Goal: Information Seeking & Learning: Find specific fact

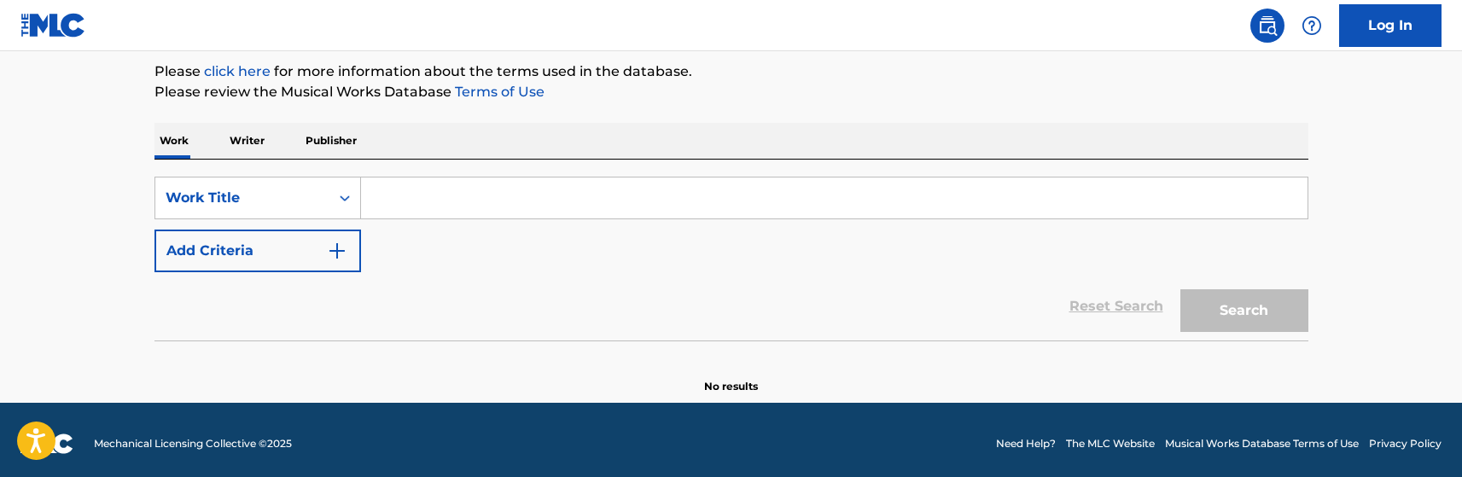
scroll to position [211, 0]
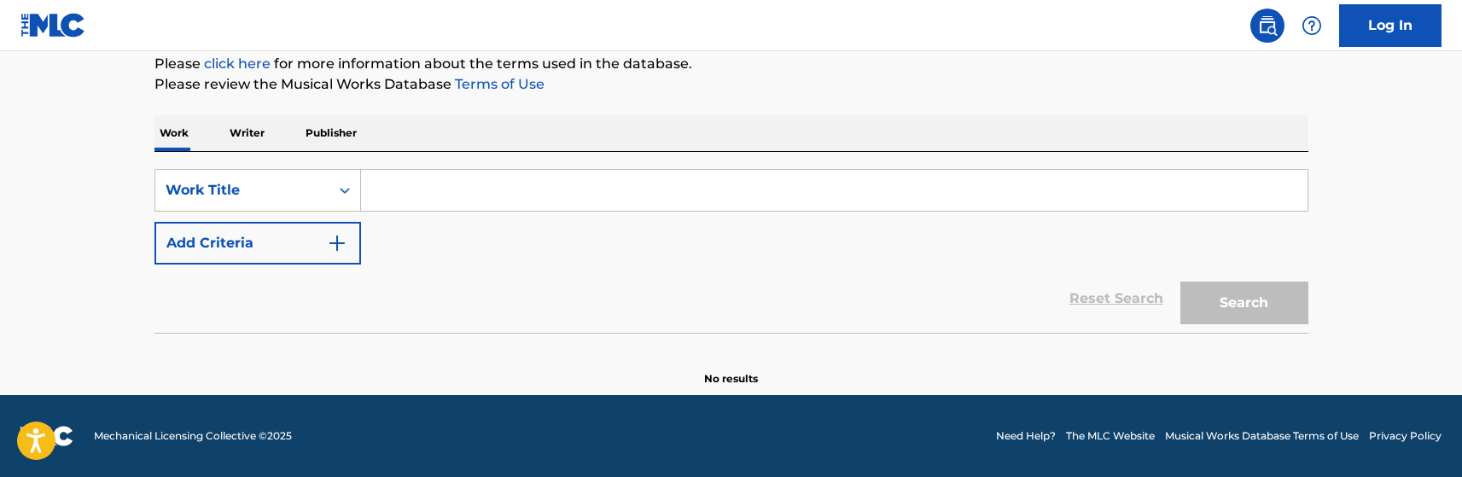
click at [535, 195] on input "Search Form" at bounding box center [834, 190] width 946 height 41
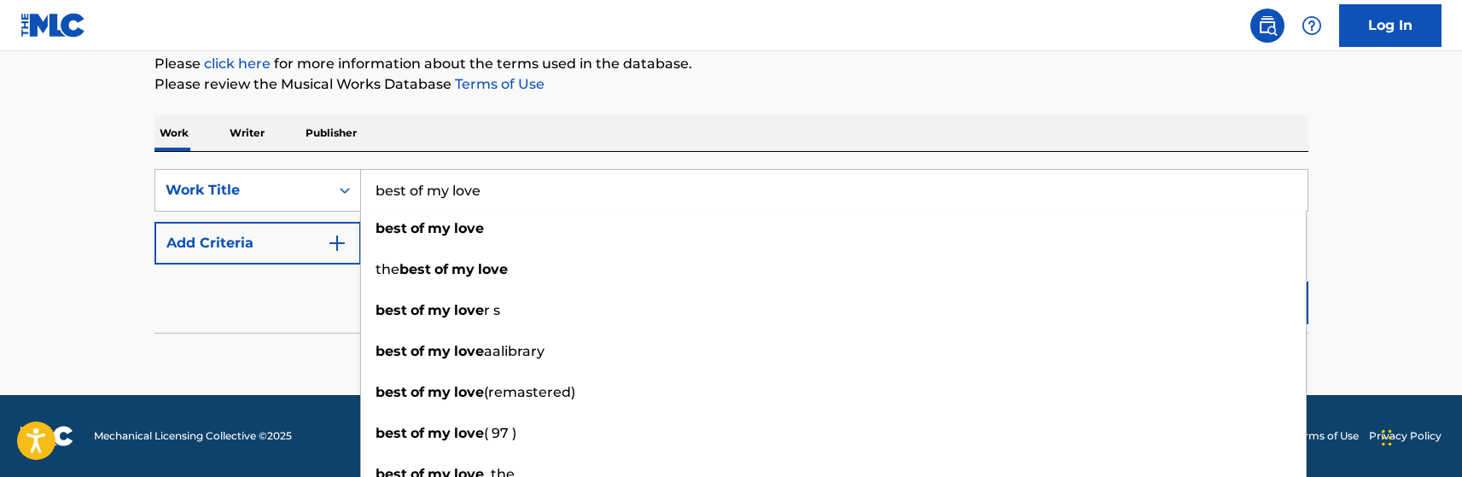
type input "best of my love"
click at [329, 249] on img "Search Form" at bounding box center [337, 243] width 20 height 20
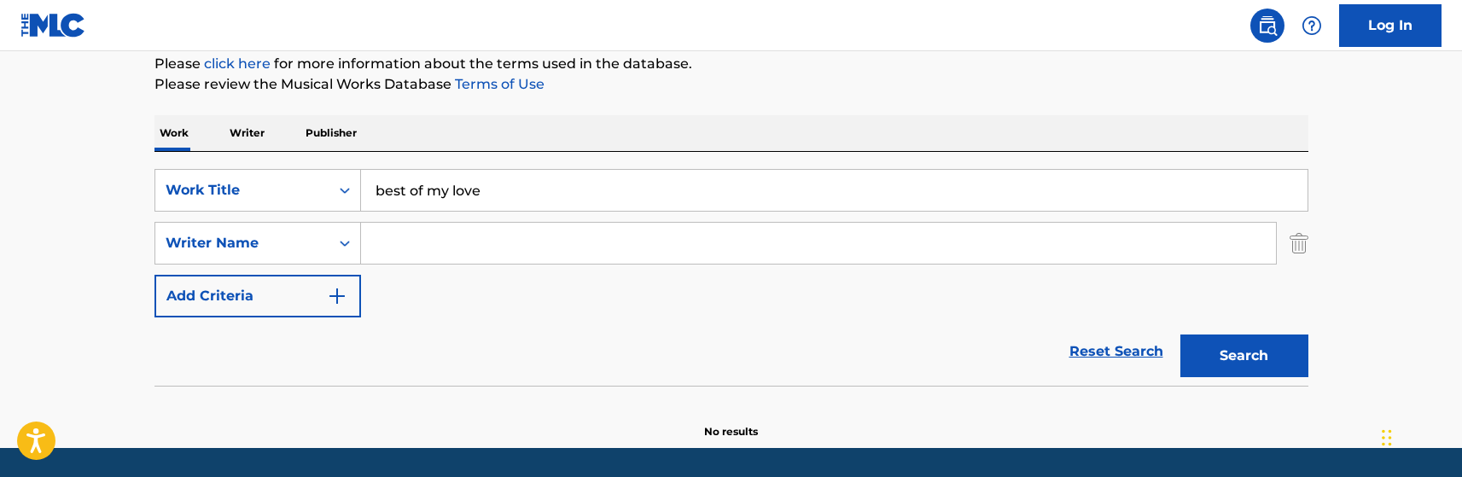
click at [426, 241] on input "Search Form" at bounding box center [818, 243] width 915 height 41
type input "mackay"
click at [1216, 353] on button "Search" at bounding box center [1244, 355] width 128 height 43
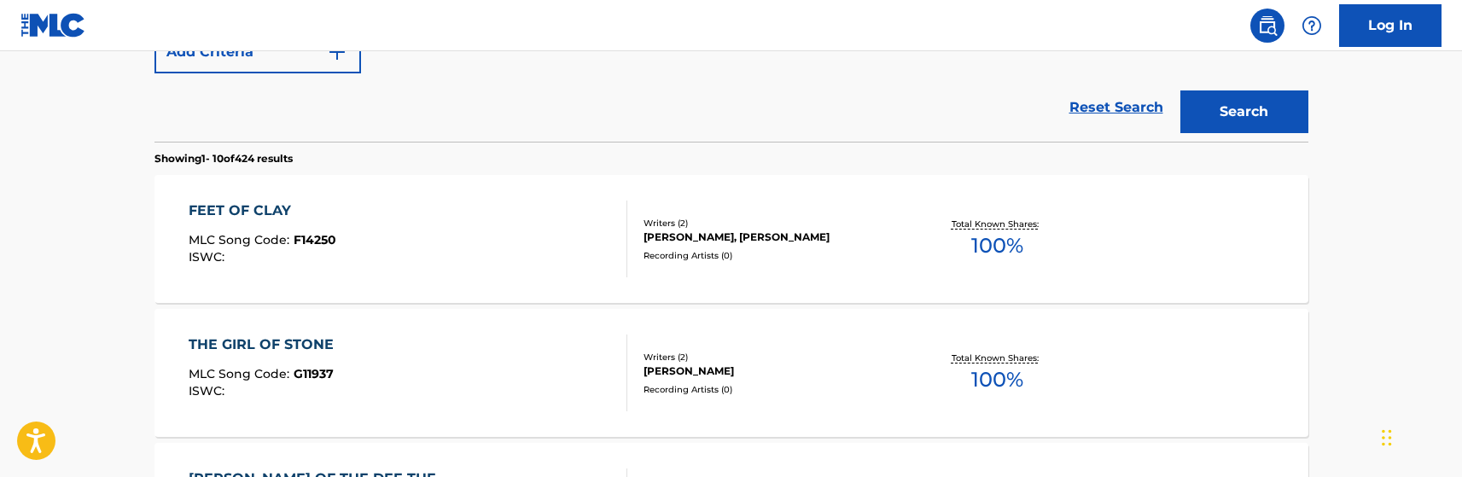
scroll to position [552, 0]
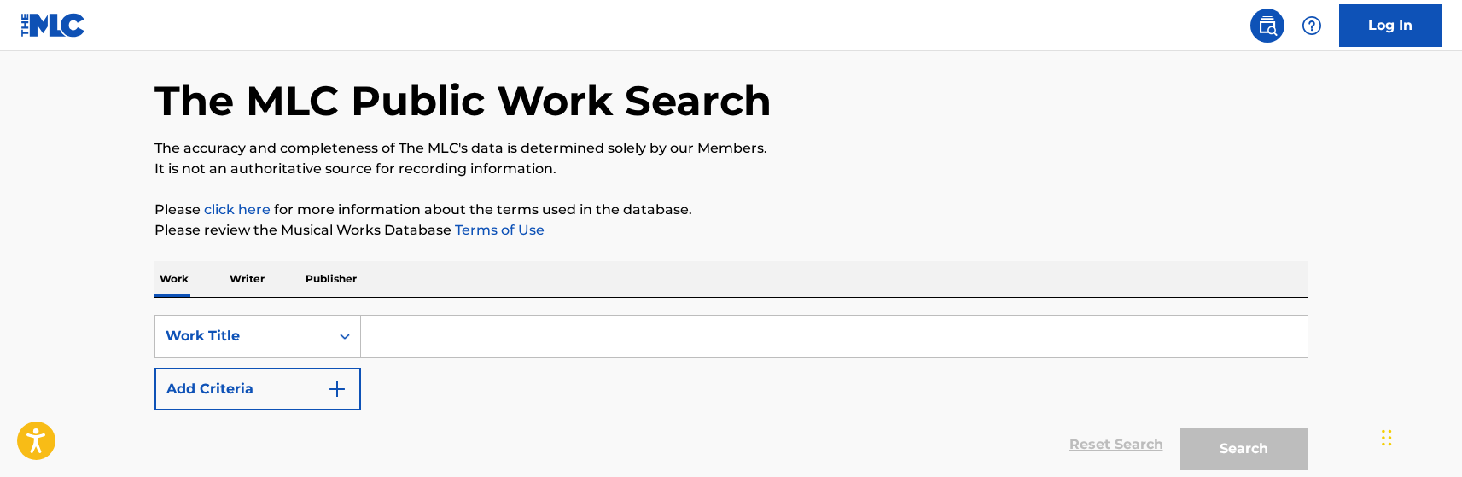
scroll to position [85, 0]
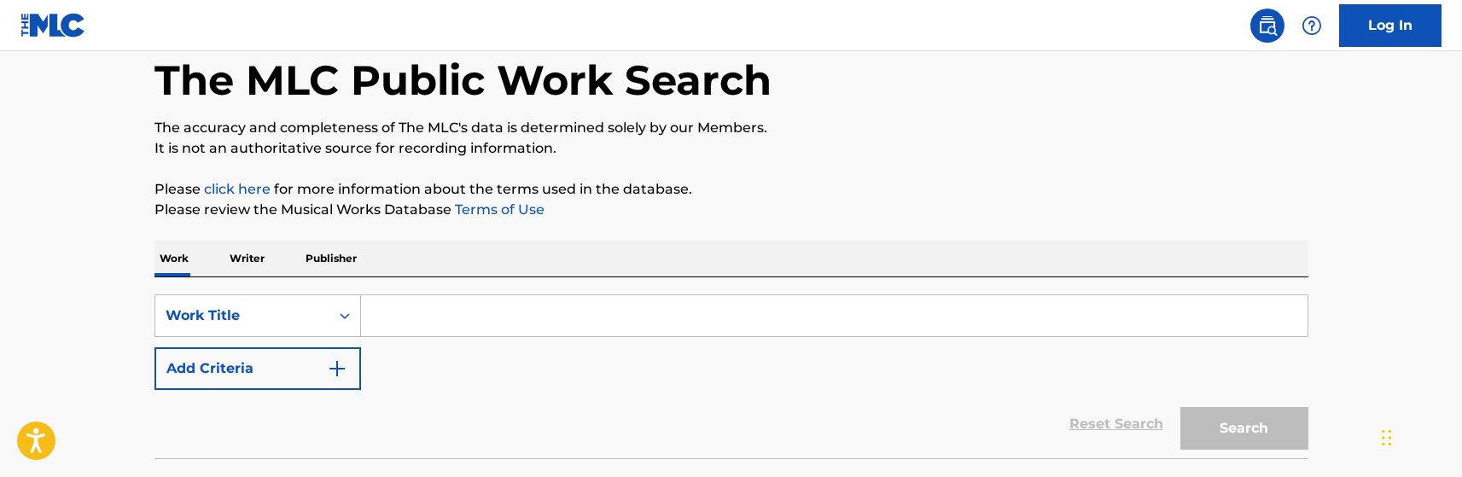
click at [449, 314] on input "Search Form" at bounding box center [834, 315] width 946 height 41
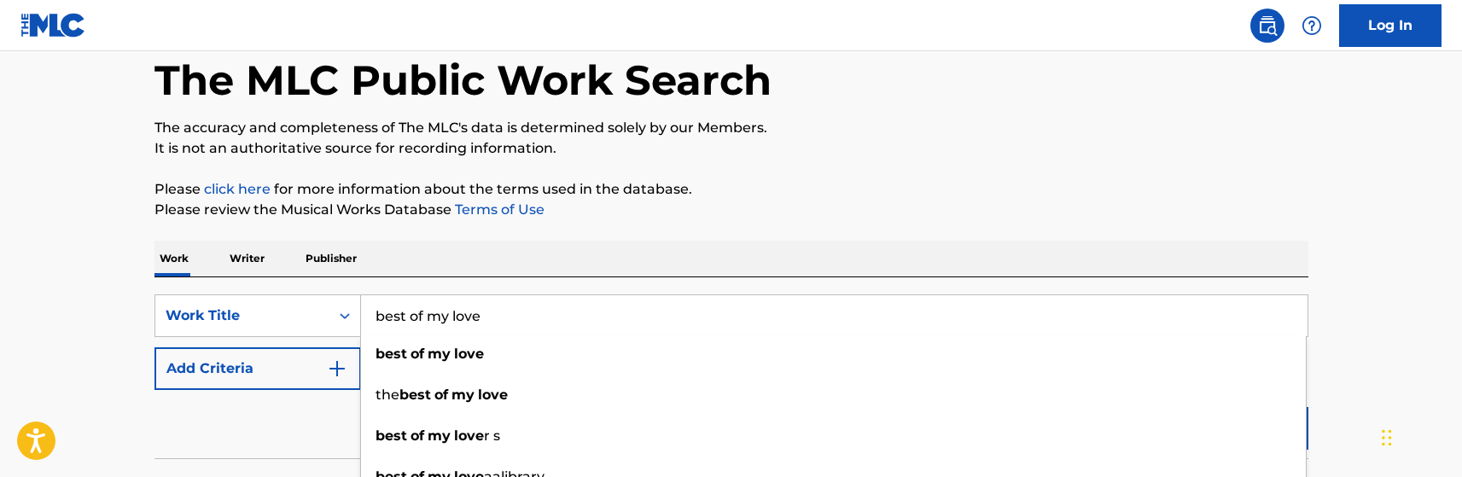
type input "best of my love"
click at [541, 253] on div "Work Writer Publisher" at bounding box center [731, 259] width 1154 height 36
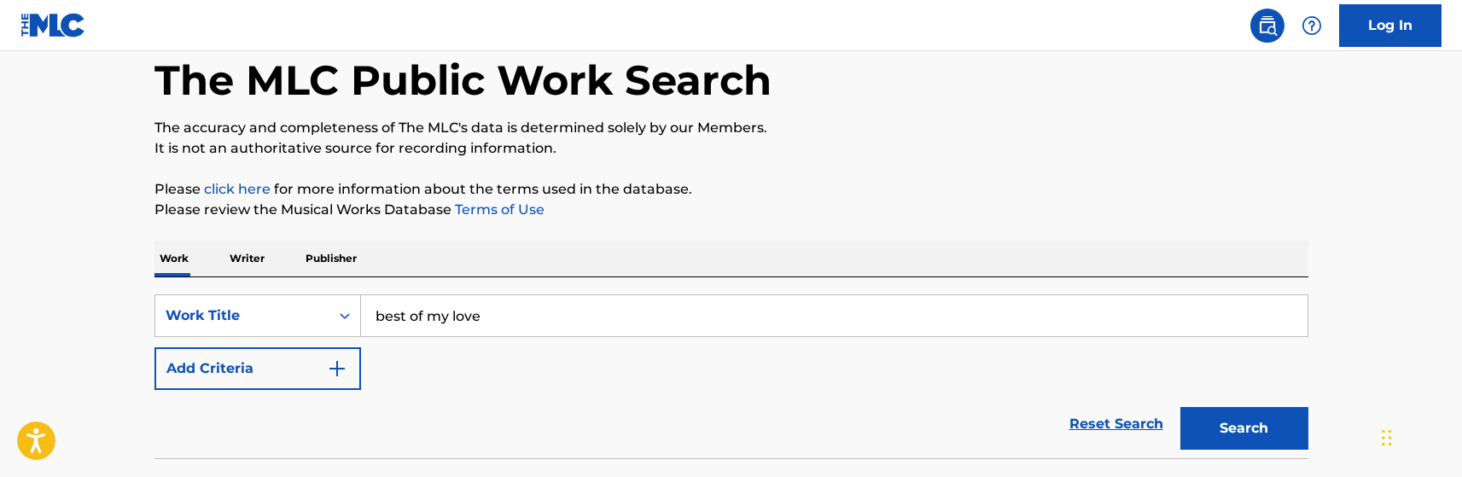
click at [328, 377] on img "Search Form" at bounding box center [337, 368] width 20 height 20
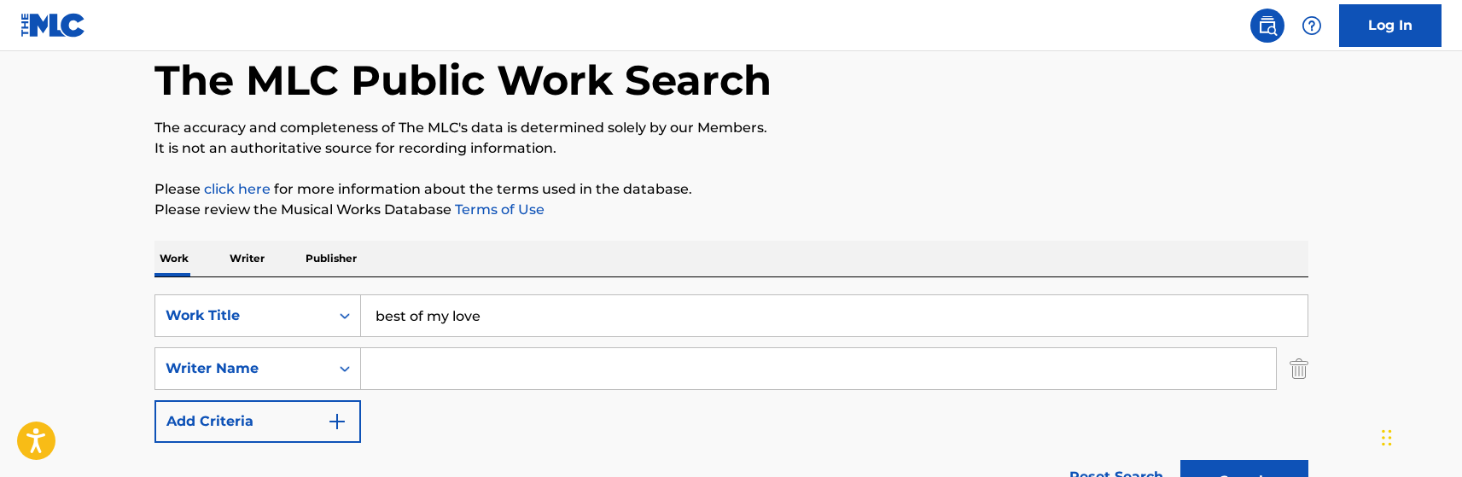
click at [424, 368] on input "Search Form" at bounding box center [818, 368] width 915 height 41
type input "[PERSON_NAME]"
click at [1180, 460] on button "Search" at bounding box center [1244, 481] width 128 height 43
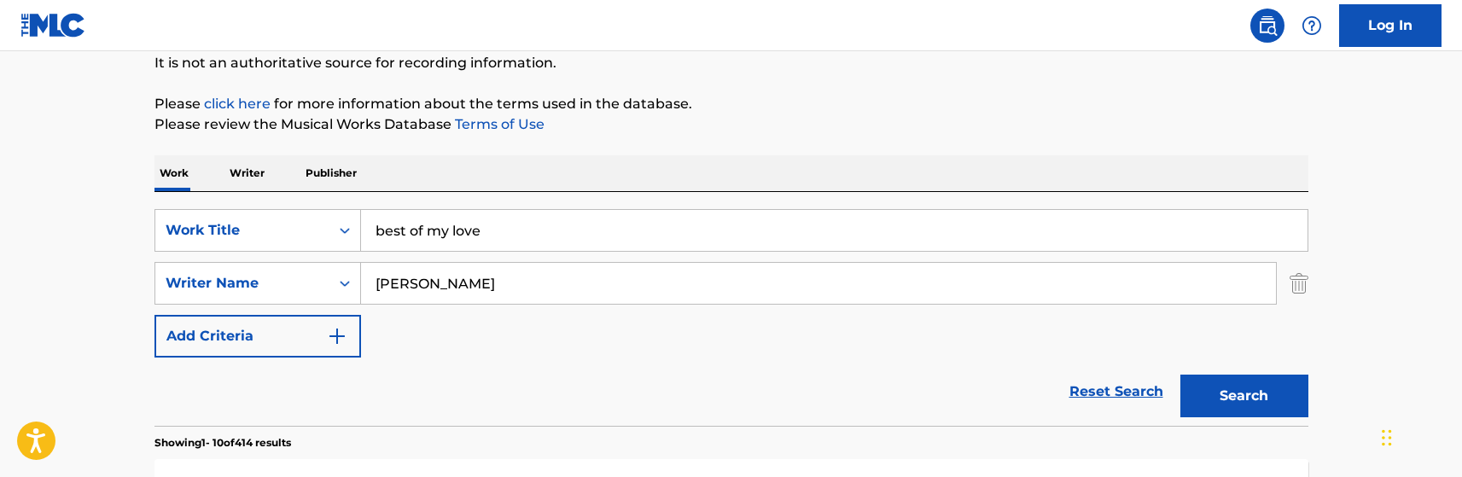
scroll to position [427, 0]
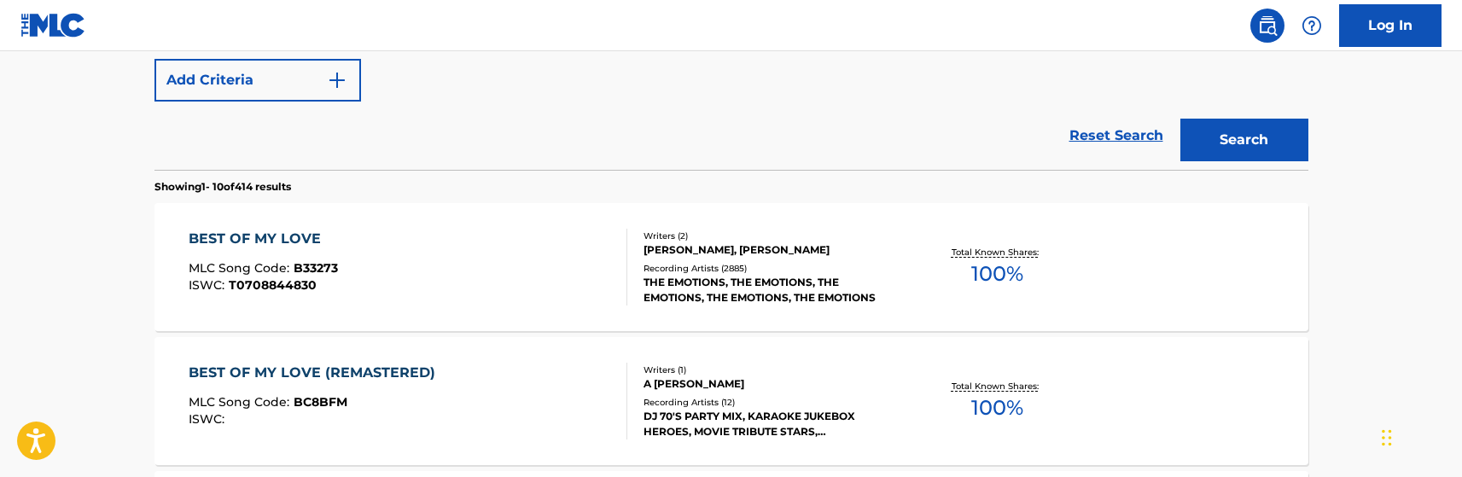
click at [476, 322] on div "BEST OF MY LOVE MLC Song Code : B33273 ISWC : T0708844830 Writers ( 2 ) [PERSON…" at bounding box center [731, 267] width 1154 height 128
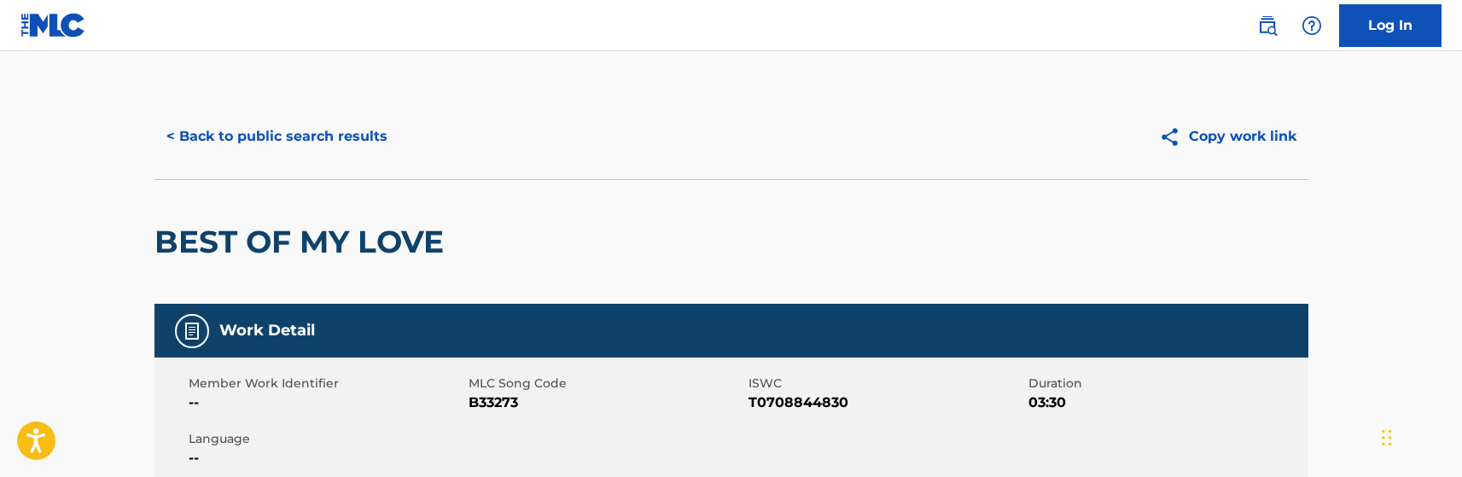
click at [1200, 137] on button "Copy work link" at bounding box center [1227, 136] width 161 height 43
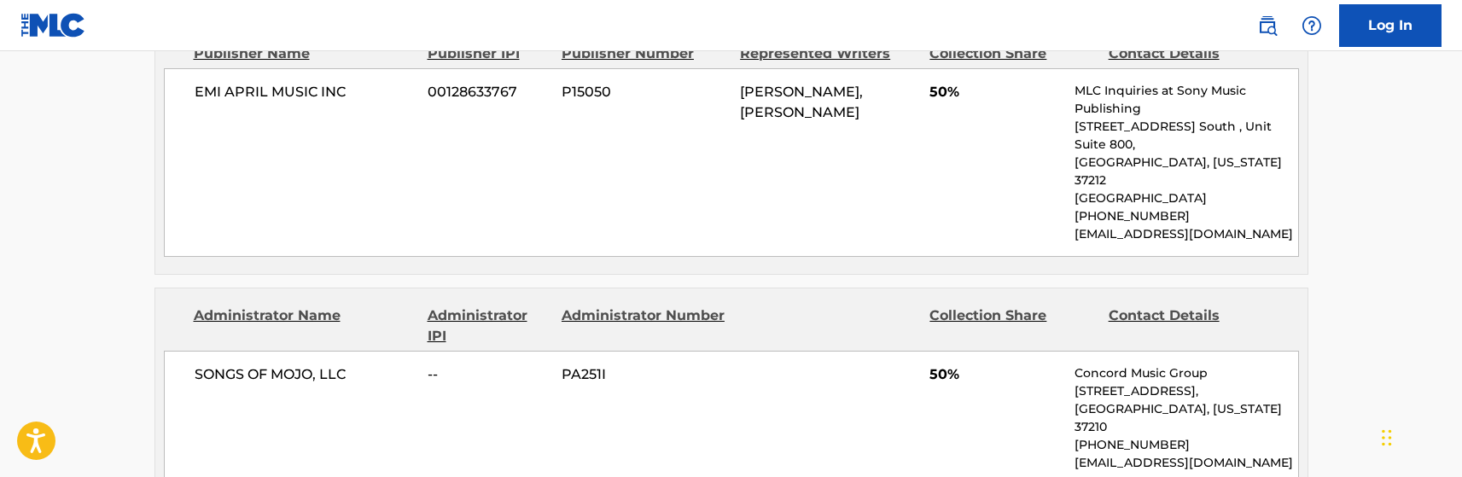
scroll to position [1109, 0]
